Goal: Task Accomplishment & Management: Manage account settings

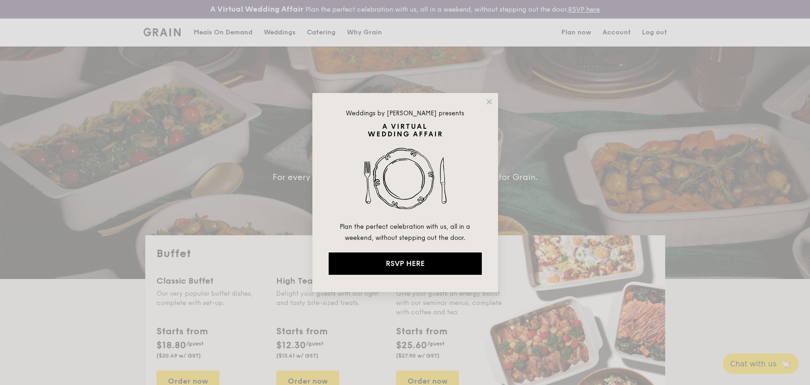
select select
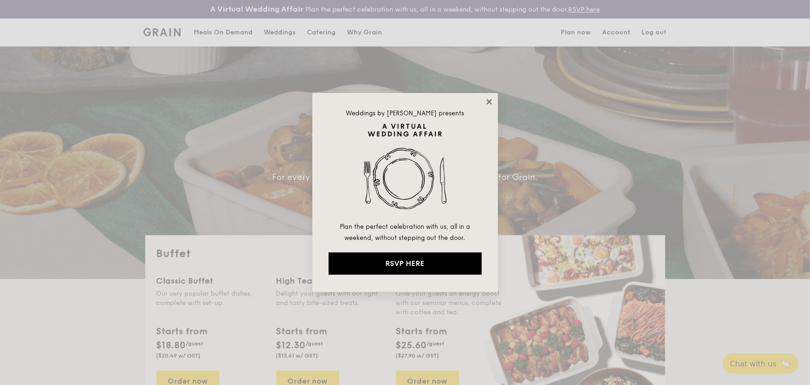
click at [490, 98] on icon at bounding box center [489, 102] width 8 height 8
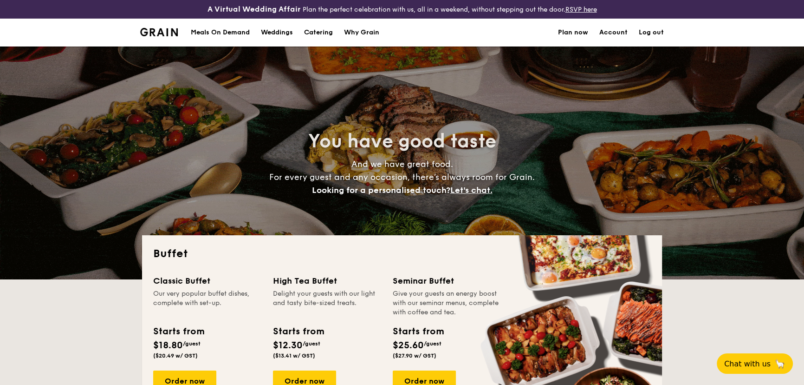
click at [612, 31] on link "Account" at bounding box center [614, 33] width 28 height 28
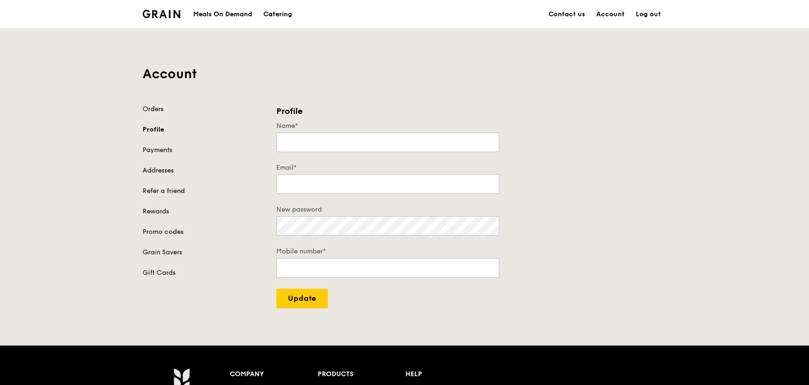
type input "Ang Seymin"
type input "smang@ntu.edu.sg"
type input "97777772"
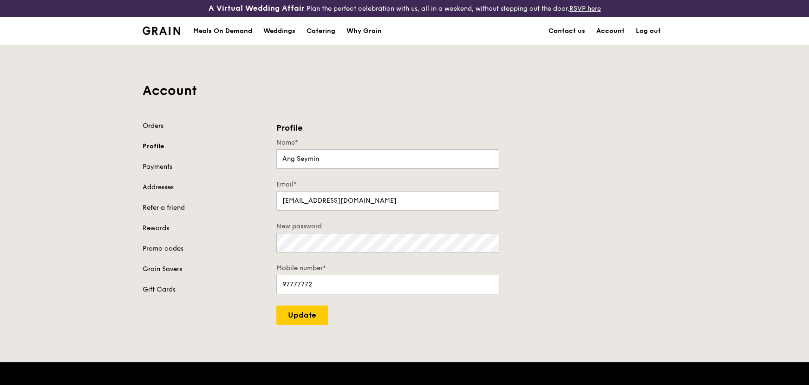
click at [156, 128] on link "Orders" at bounding box center [204, 125] width 123 height 9
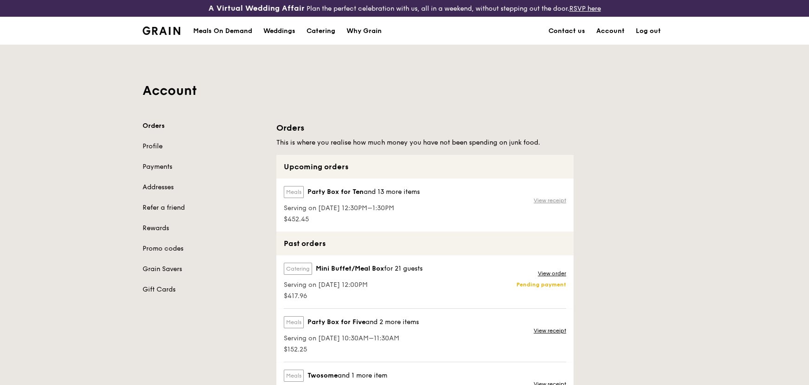
click at [536, 196] on link "View receipt" at bounding box center [550, 199] width 33 height 7
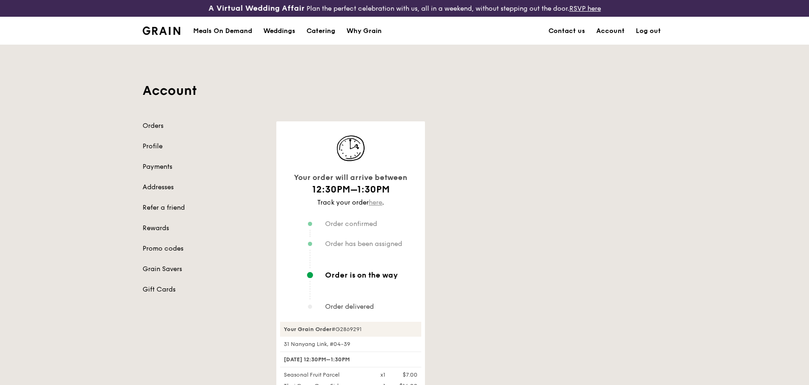
click at [372, 202] on link "here" at bounding box center [375, 202] width 13 height 8
